Goal: Transaction & Acquisition: Download file/media

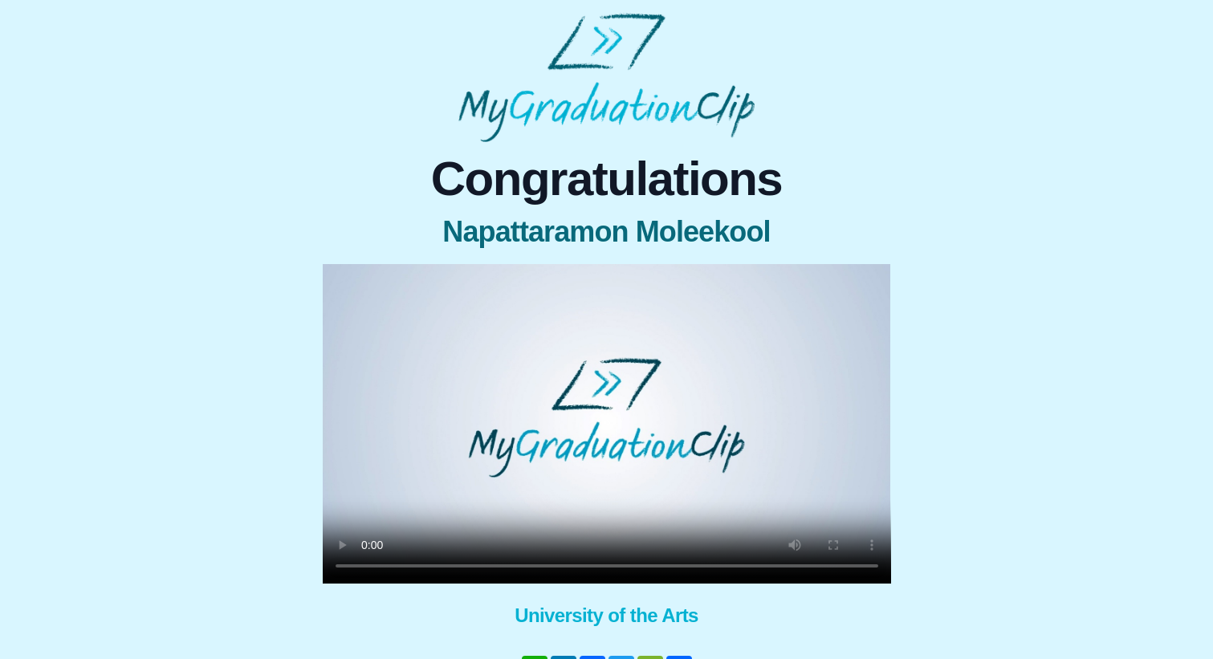
click at [365, 571] on video at bounding box center [607, 423] width 568 height 319
click at [868, 568] on video at bounding box center [607, 423] width 568 height 319
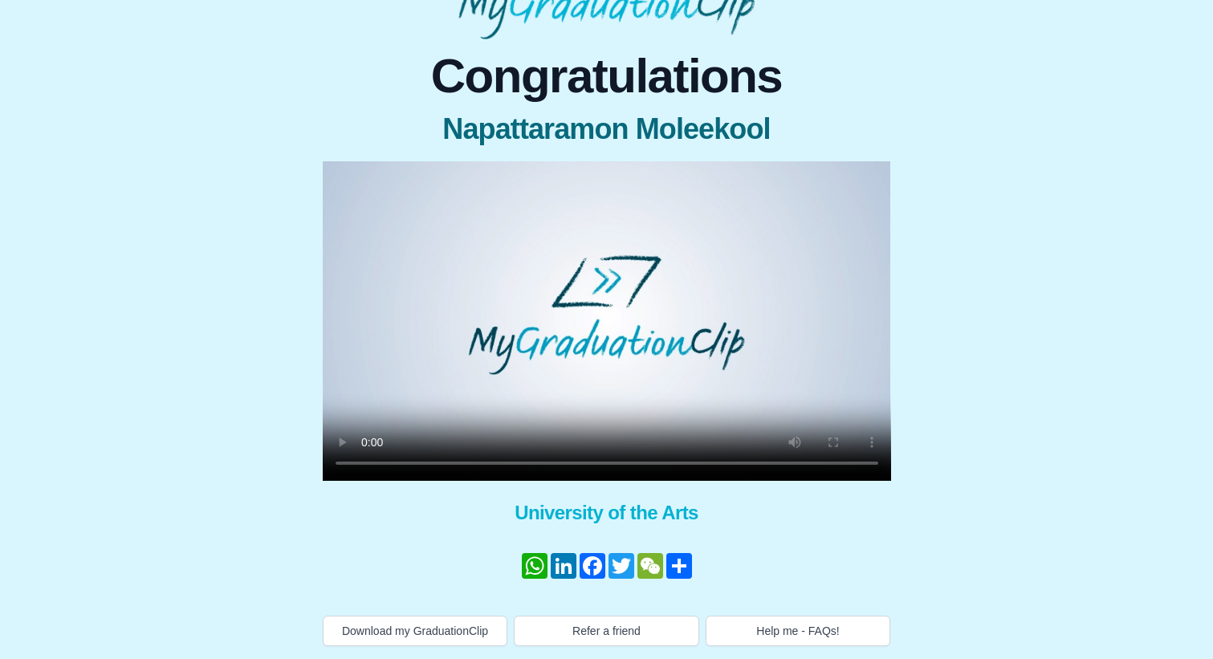
scroll to position [103, 0]
click at [393, 621] on button "Download my GraduationClip" at bounding box center [415, 630] width 185 height 30
click at [952, 145] on div "Congratulations Napattaramon Moleekool × Share your GraduationClip now! WhatsAp…" at bounding box center [606, 342] width 1187 height 607
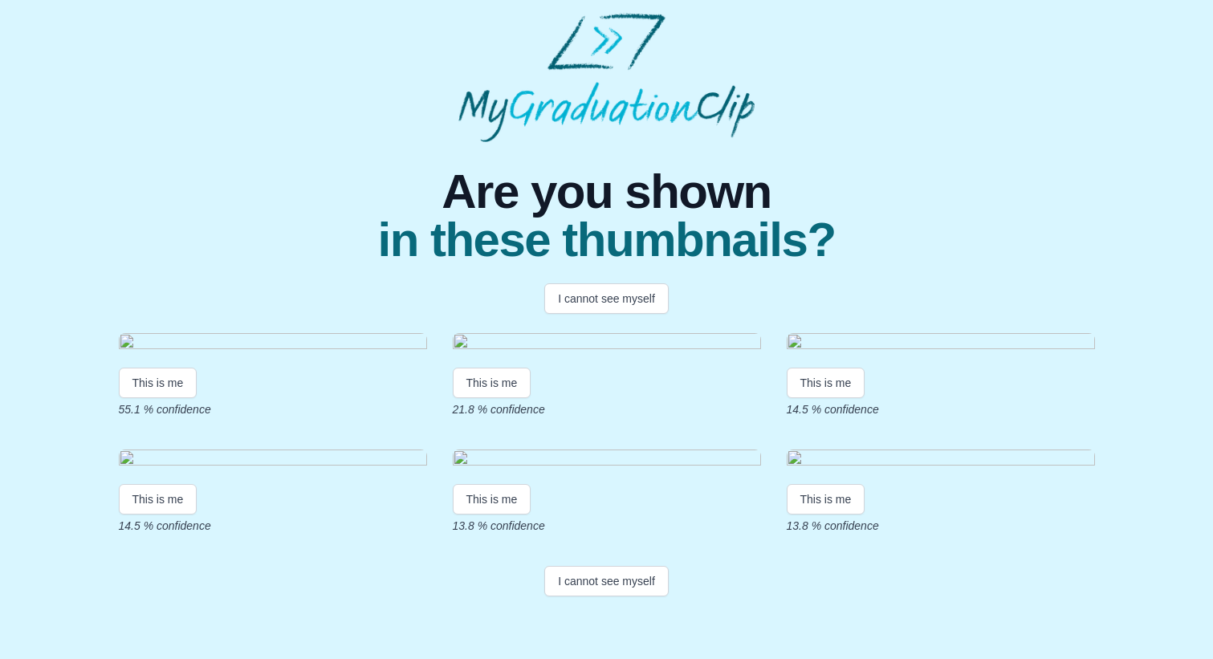
scroll to position [139, 0]
